Goal: Transaction & Acquisition: Purchase product/service

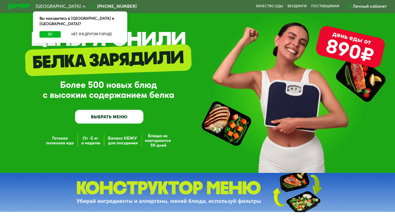
scroll to position [26, 0]
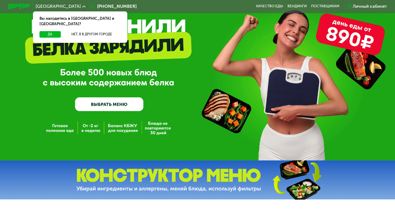
click at [103, 111] on link "ВЫБРАТЬ МЕНЮ" at bounding box center [109, 104] width 68 height 14
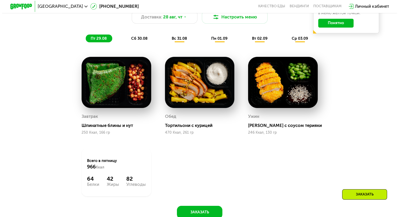
scroll to position [286, 0]
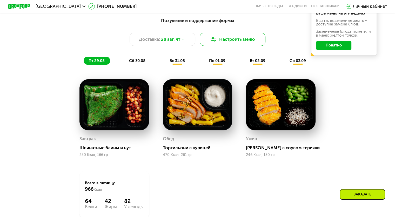
click at [249, 46] on button "Настроить меню" at bounding box center [233, 39] width 66 height 13
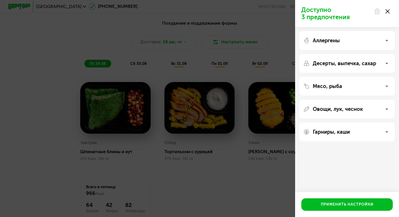
click at [374, 54] on div "Аллергены" at bounding box center [347, 63] width 96 height 19
click at [386, 41] on icon at bounding box center [387, 40] width 3 height 3
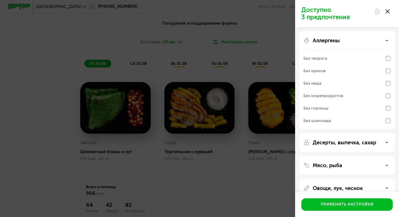
click at [388, 143] on icon at bounding box center [387, 142] width 3 height 3
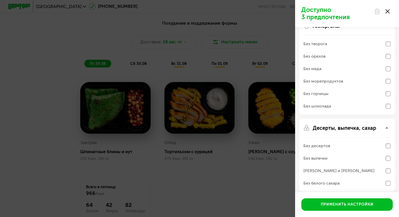
scroll to position [26, 0]
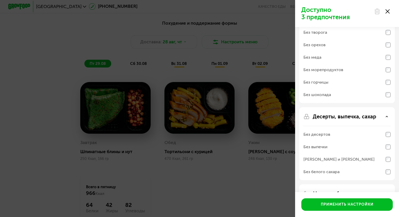
click at [387, 114] on div "Десерты, выпечка, сахар" at bounding box center [347, 117] width 87 height 6
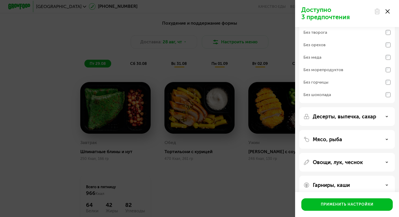
scroll to position [33, 0]
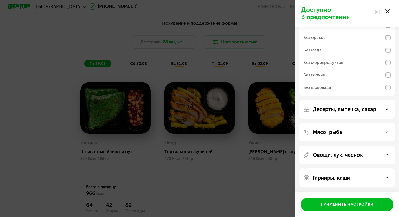
click at [387, 132] on use at bounding box center [387, 132] width 2 height 1
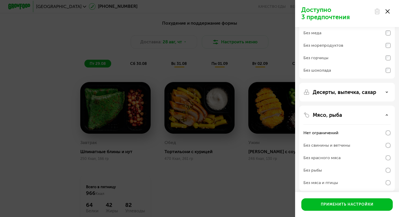
scroll to position [59, 0]
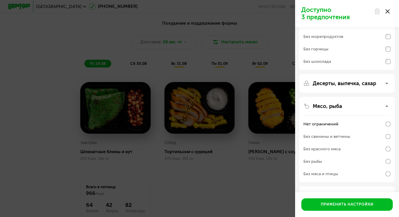
click at [388, 104] on div "Мясо, рыба" at bounding box center [347, 106] width 87 height 6
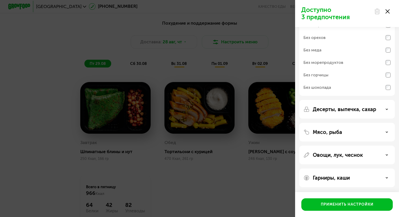
click at [388, 153] on div "Овощи, лук, чеснок" at bounding box center [347, 155] width 87 height 6
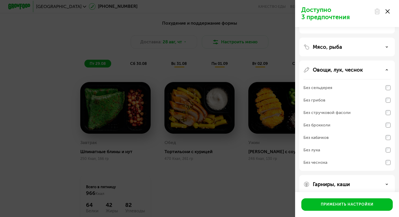
scroll to position [125, 0]
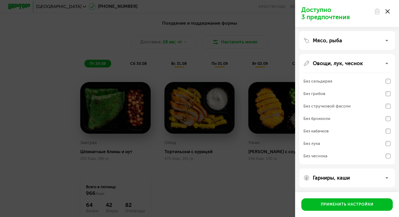
click at [386, 177] on icon at bounding box center [387, 178] width 3 height 3
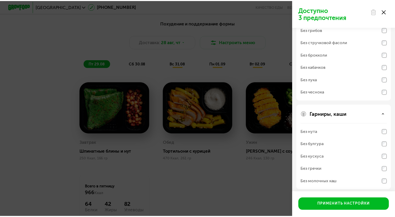
scroll to position [192, 0]
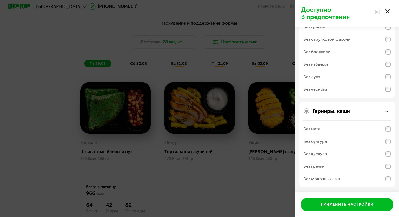
click at [236, 175] on div "Доступно 3 предпочтения Аллергены Без творога Без орехов Без меда Без морепроду…" at bounding box center [199, 108] width 399 height 217
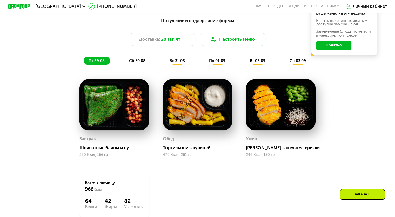
click at [137, 63] on span "сб 30.08" at bounding box center [137, 60] width 16 height 5
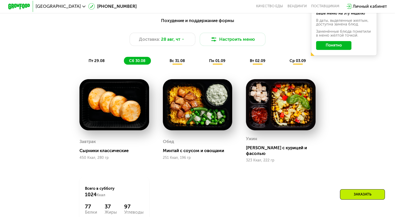
click at [179, 63] on span "вс 31.08" at bounding box center [177, 60] width 15 height 5
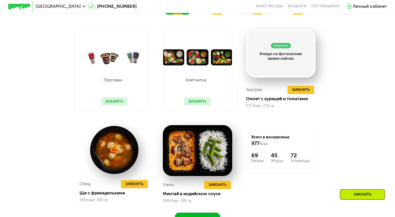
scroll to position [364, 0]
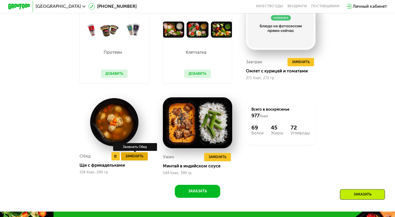
click at [136, 159] on span "Заменить" at bounding box center [135, 156] width 18 height 5
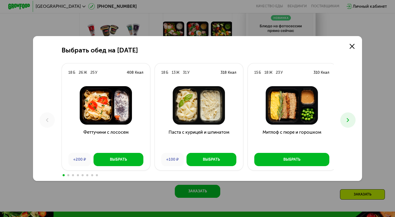
click at [346, 120] on icon at bounding box center [348, 120] width 6 height 6
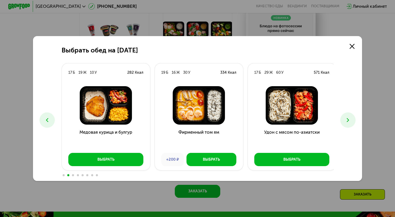
click at [353, 120] on button at bounding box center [347, 120] width 15 height 15
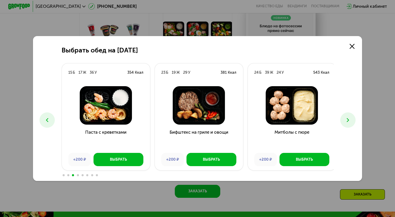
click at [353, 120] on button at bounding box center [347, 120] width 15 height 15
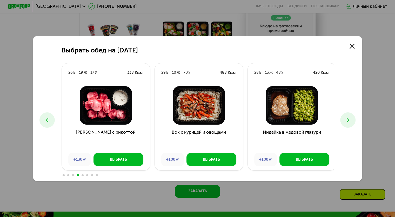
click at [353, 120] on button at bounding box center [347, 120] width 15 height 15
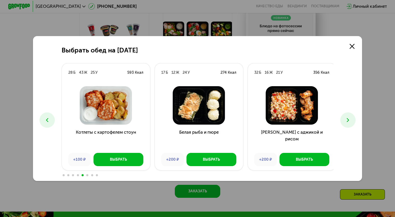
click at [353, 120] on button at bounding box center [347, 120] width 15 height 15
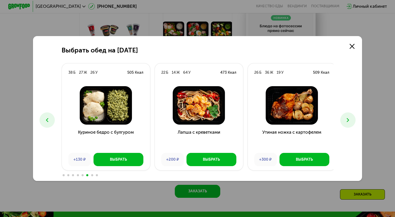
click at [353, 120] on button at bounding box center [347, 120] width 15 height 15
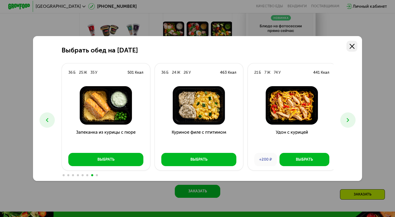
click at [352, 47] on icon at bounding box center [352, 46] width 5 height 5
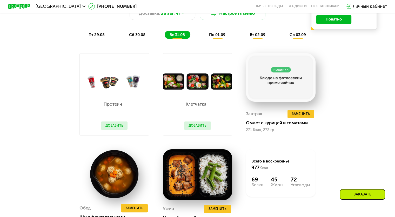
scroll to position [234, 0]
